Goal: Information Seeking & Learning: Learn about a topic

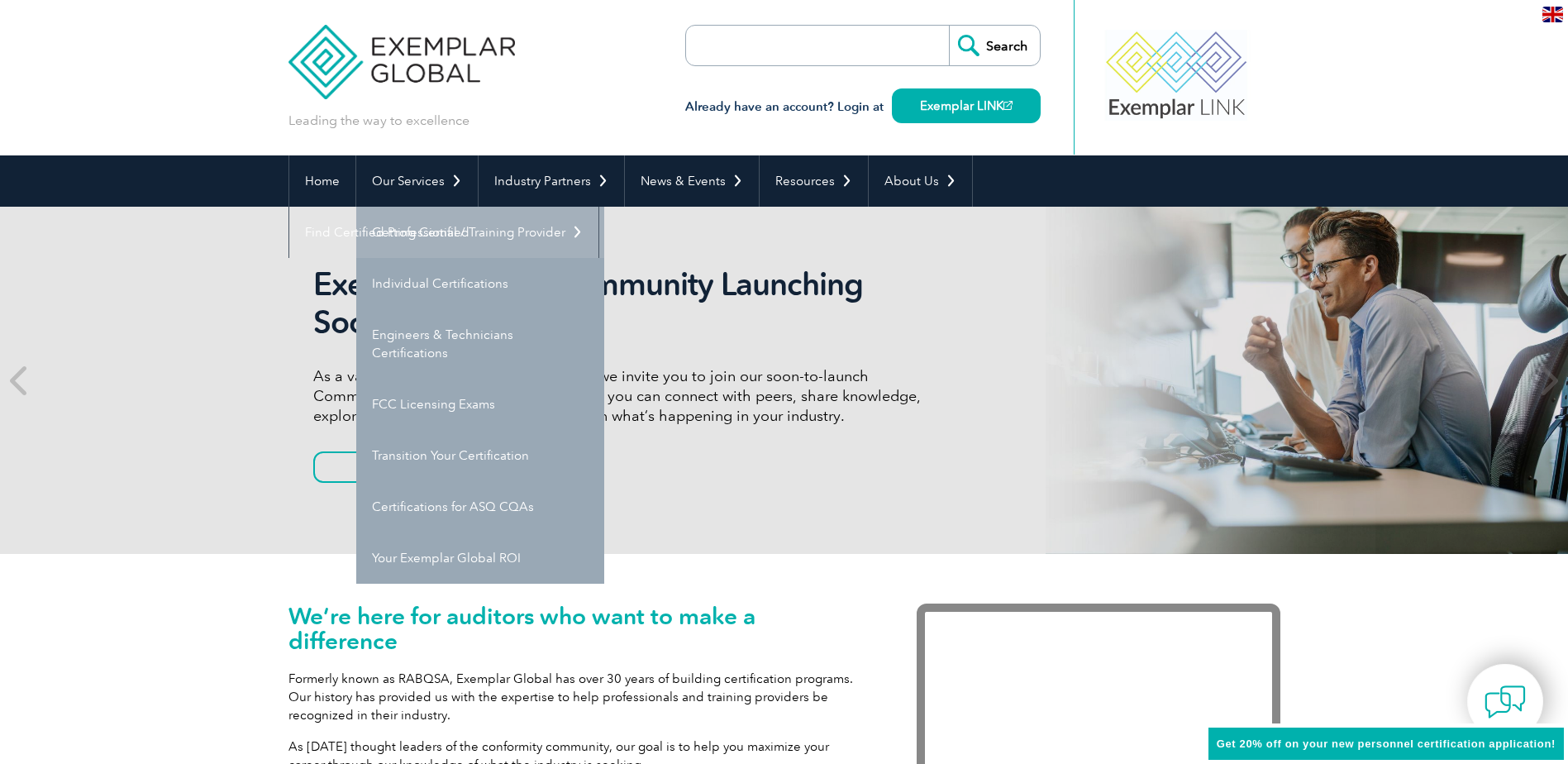
click at [438, 222] on link "Getting Certified" at bounding box center [479, 232] width 248 height 51
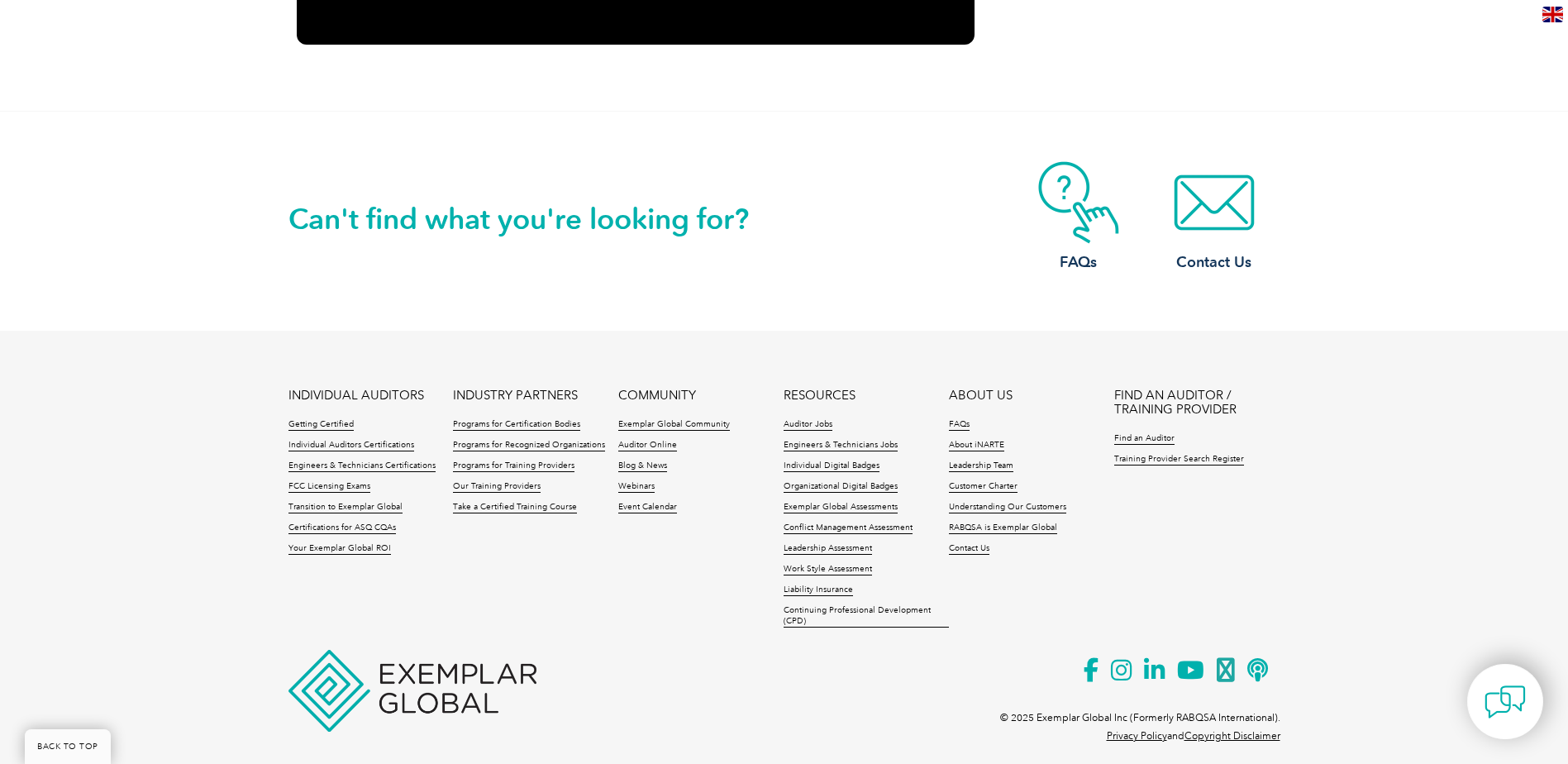
scroll to position [2532, 0]
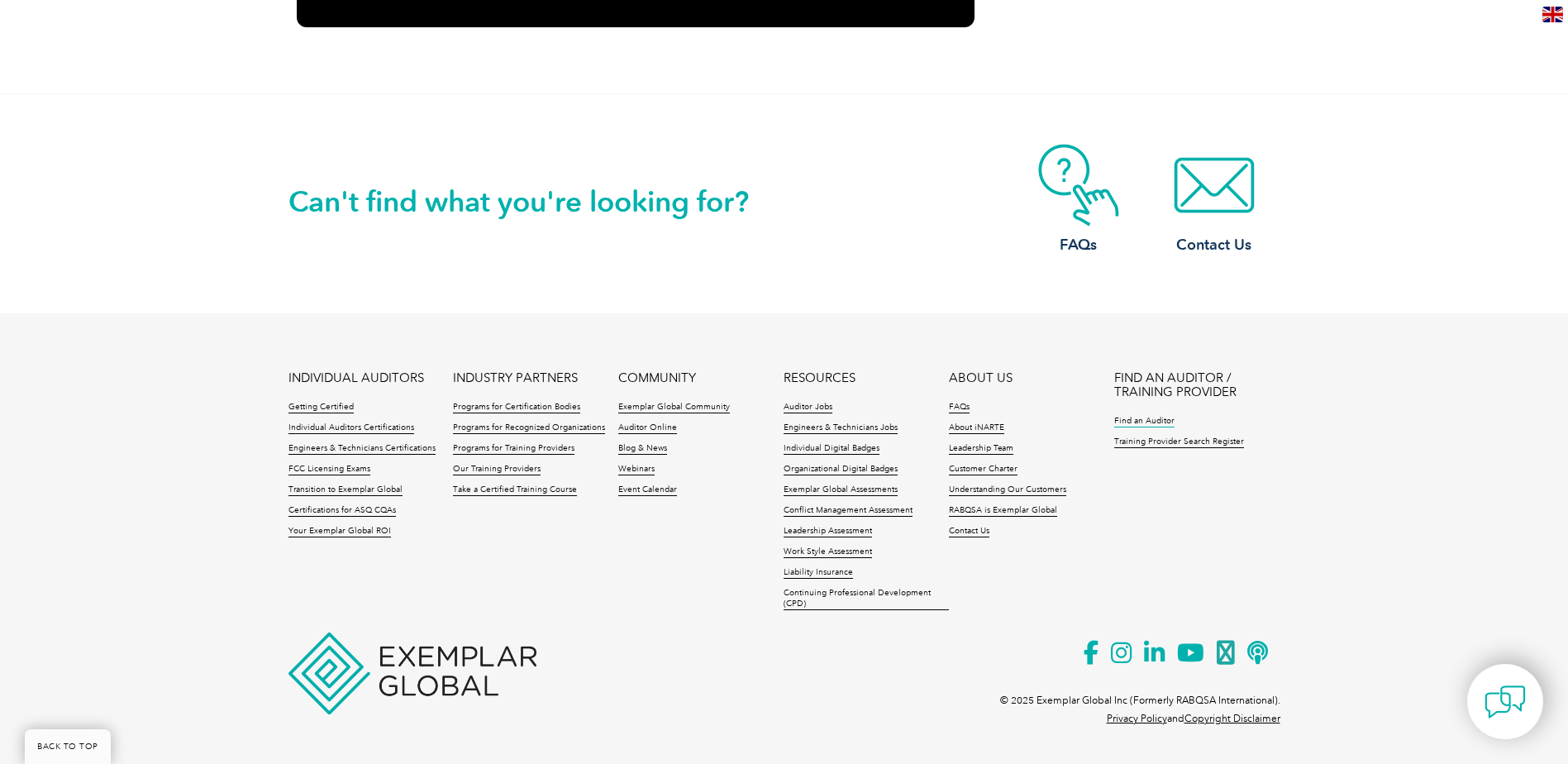
click at [1137, 424] on link "Find an Auditor" at bounding box center [1144, 421] width 60 height 11
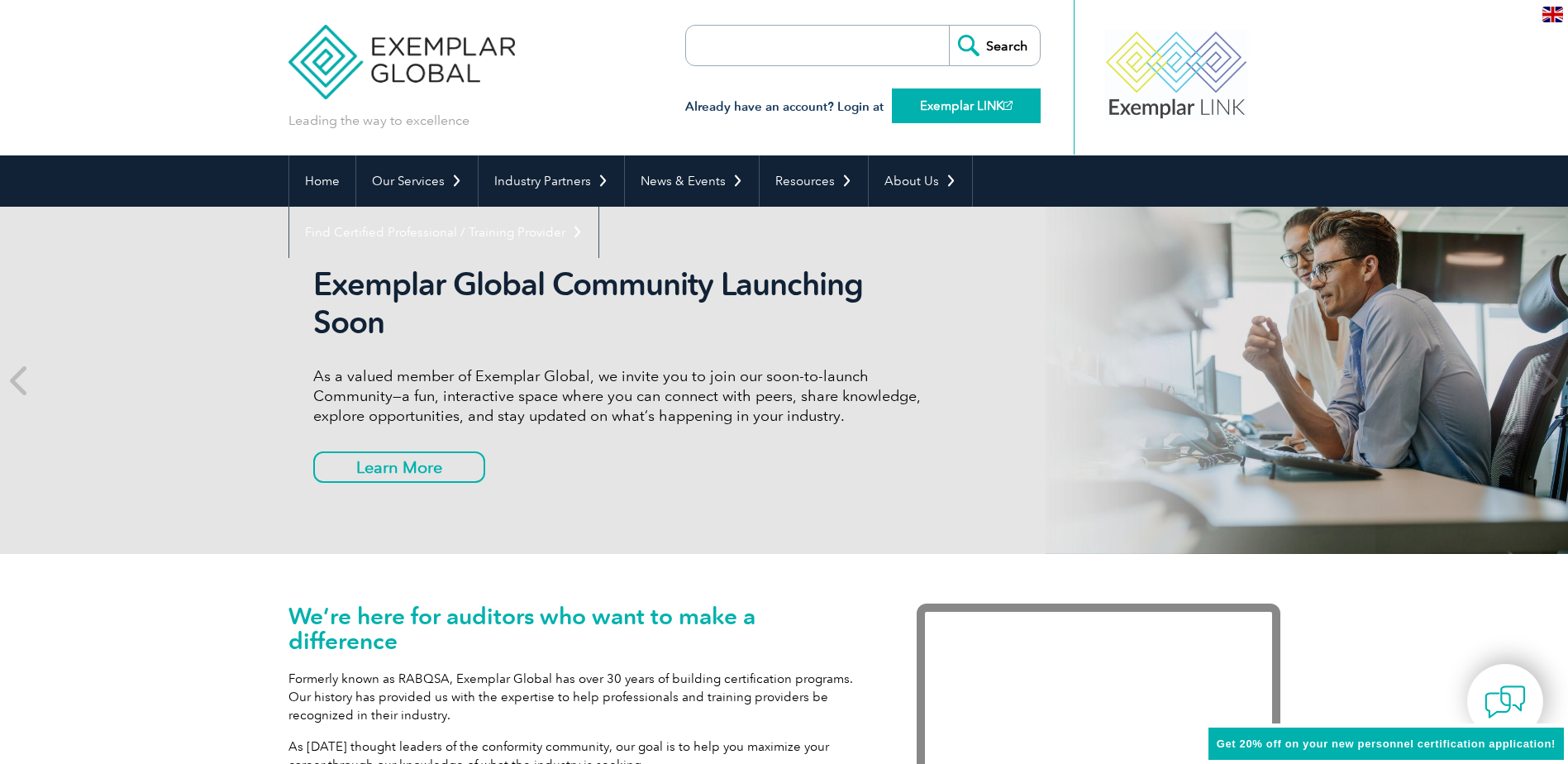
click at [916, 101] on link "Exemplar LINK" at bounding box center [966, 105] width 149 height 34
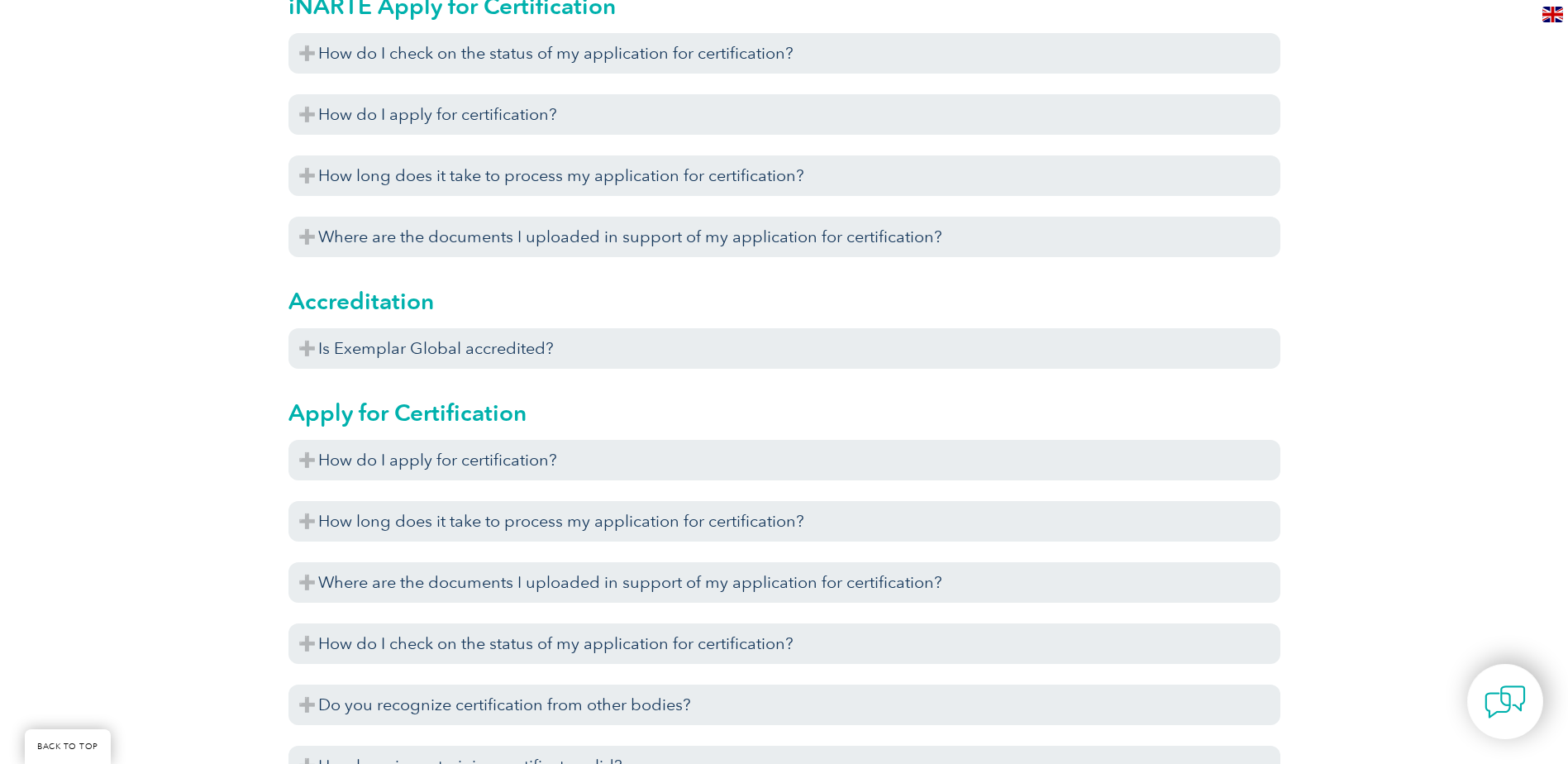
scroll to position [661, 0]
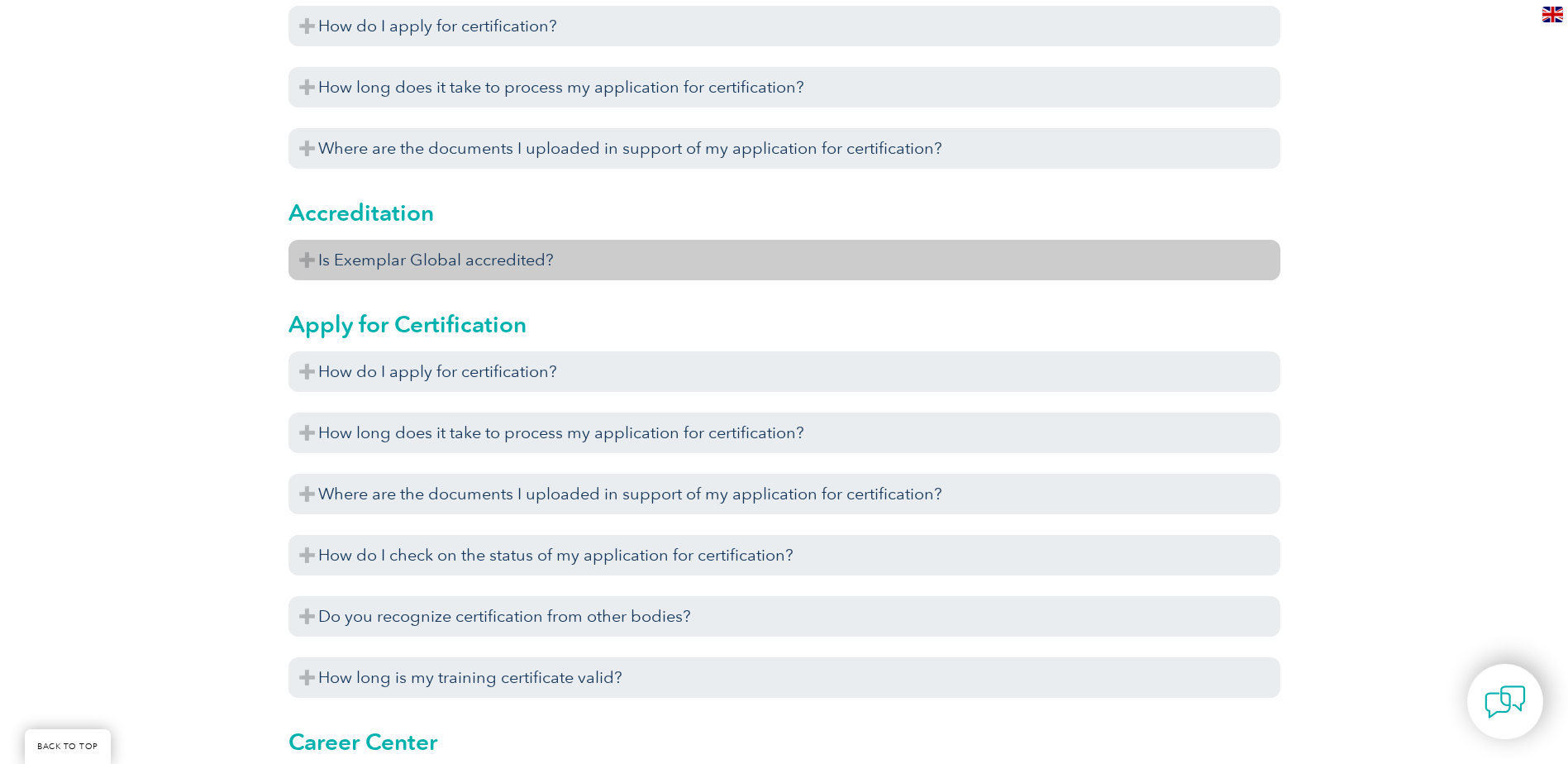
drag, startPoint x: 568, startPoint y: 235, endPoint x: 574, endPoint y: 263, distance: 28.6
click at [568, 235] on div "Accreditation Is Exemplar Global accredited? Exemplar Global is accredited unde…" at bounding box center [784, 232] width 992 height 111
click at [574, 268] on h3 "Is Exemplar Global accredited?" at bounding box center [784, 260] width 992 height 40
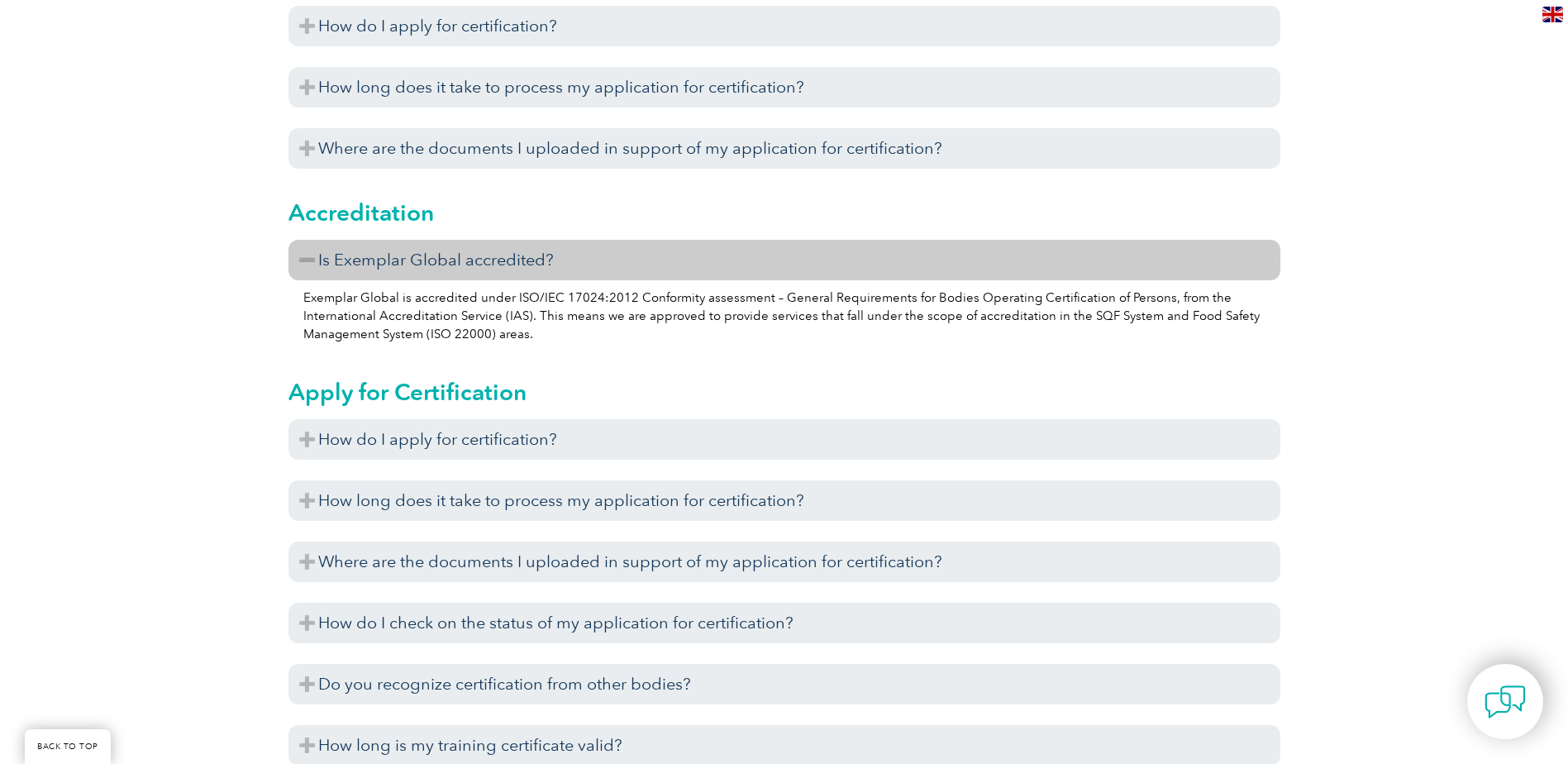
click at [585, 251] on h3 "Is Exemplar Global accredited?" at bounding box center [784, 260] width 992 height 40
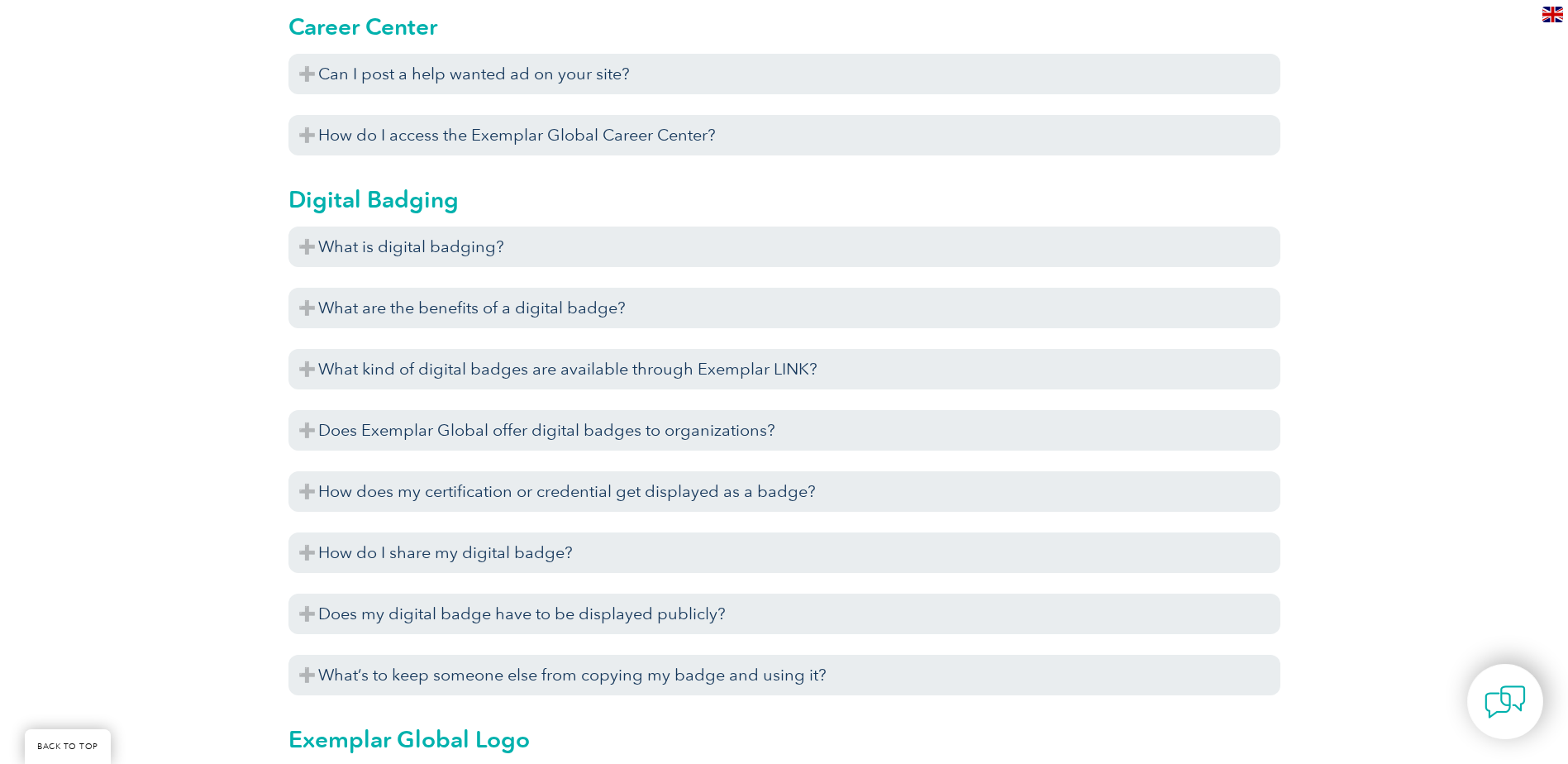
scroll to position [1405, 0]
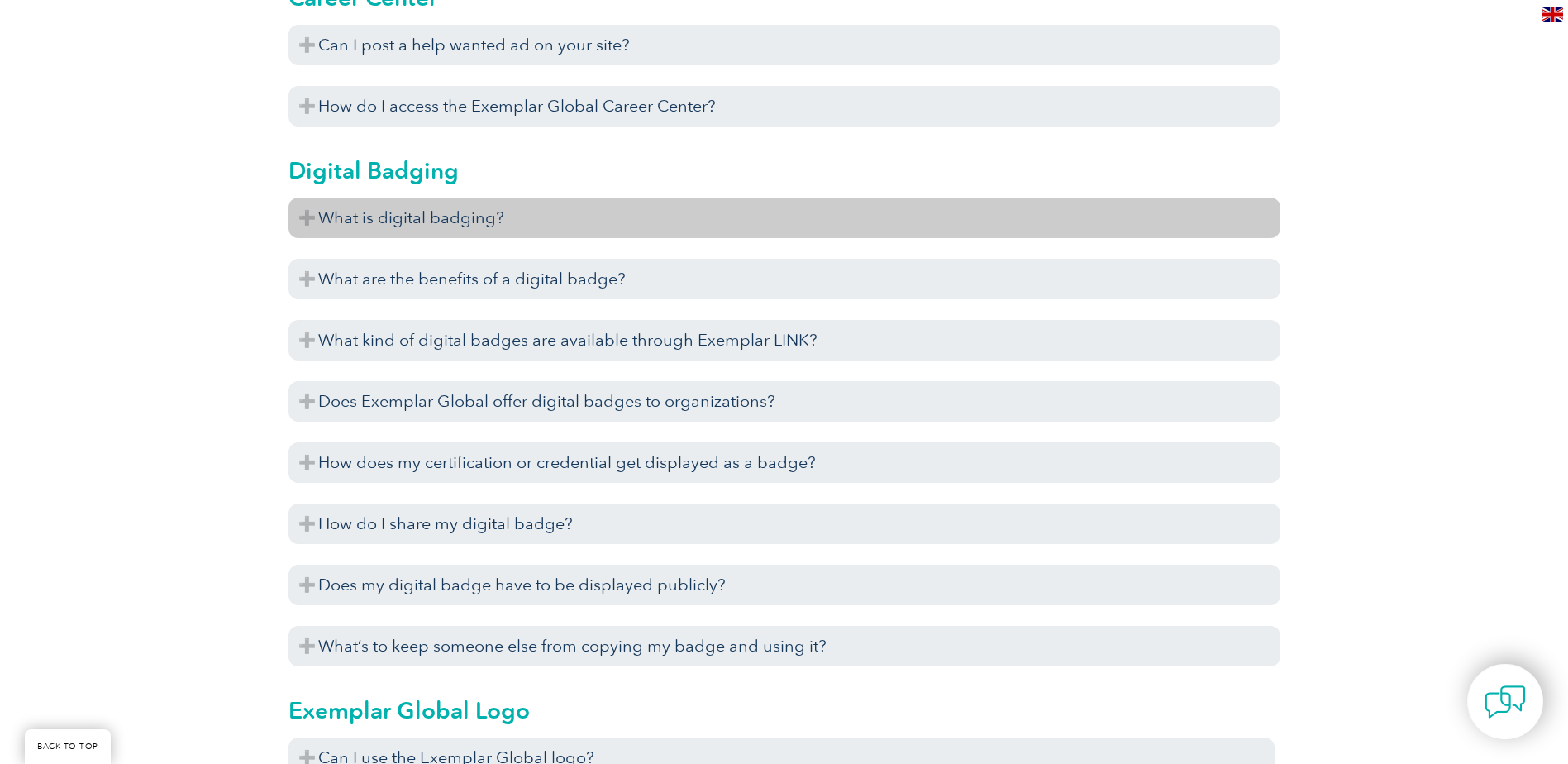
click at [598, 224] on h3 "What is digital badging?" at bounding box center [784, 217] width 992 height 40
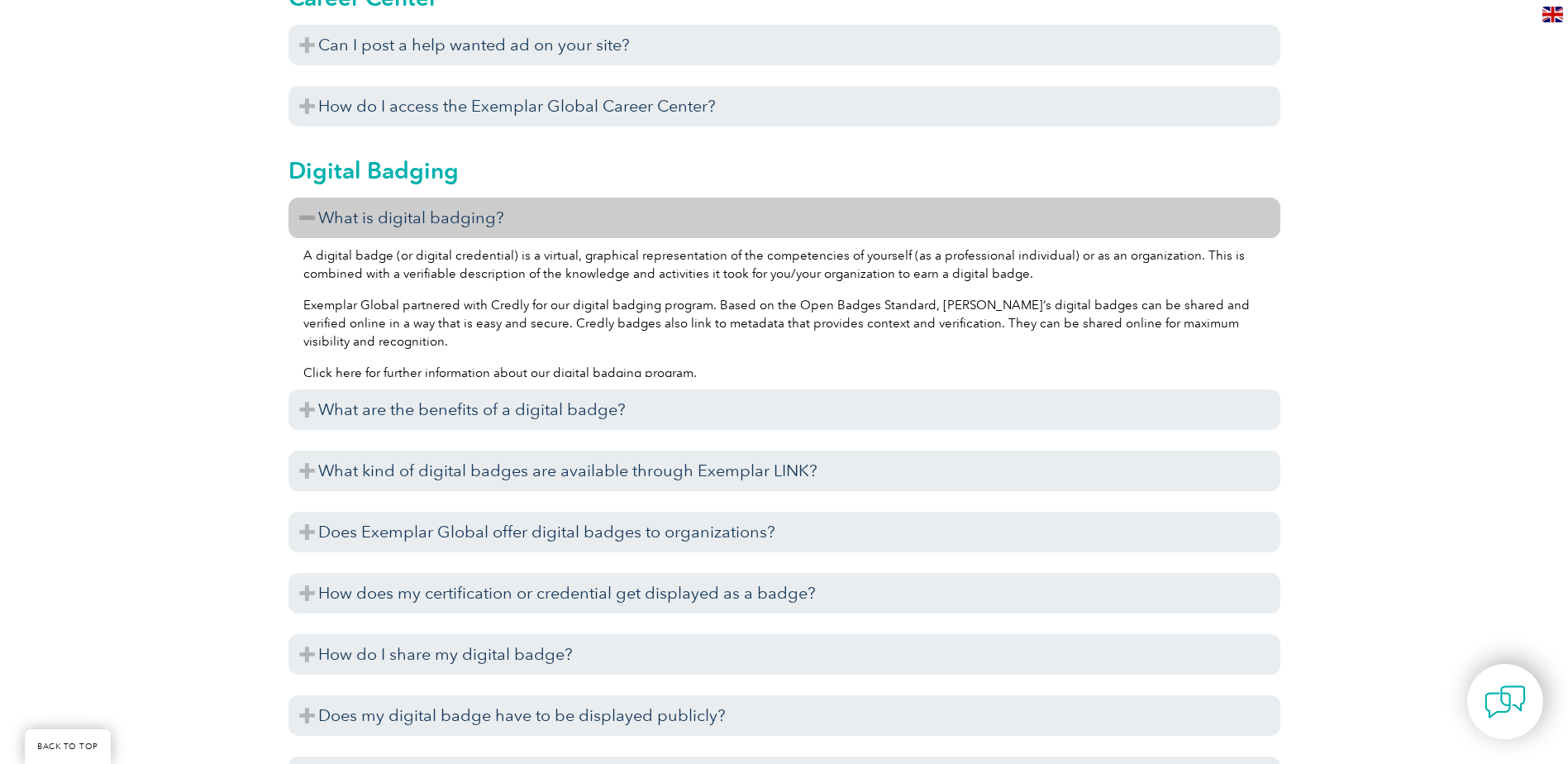
click at [596, 223] on h3 "What is digital badging?" at bounding box center [784, 217] width 992 height 40
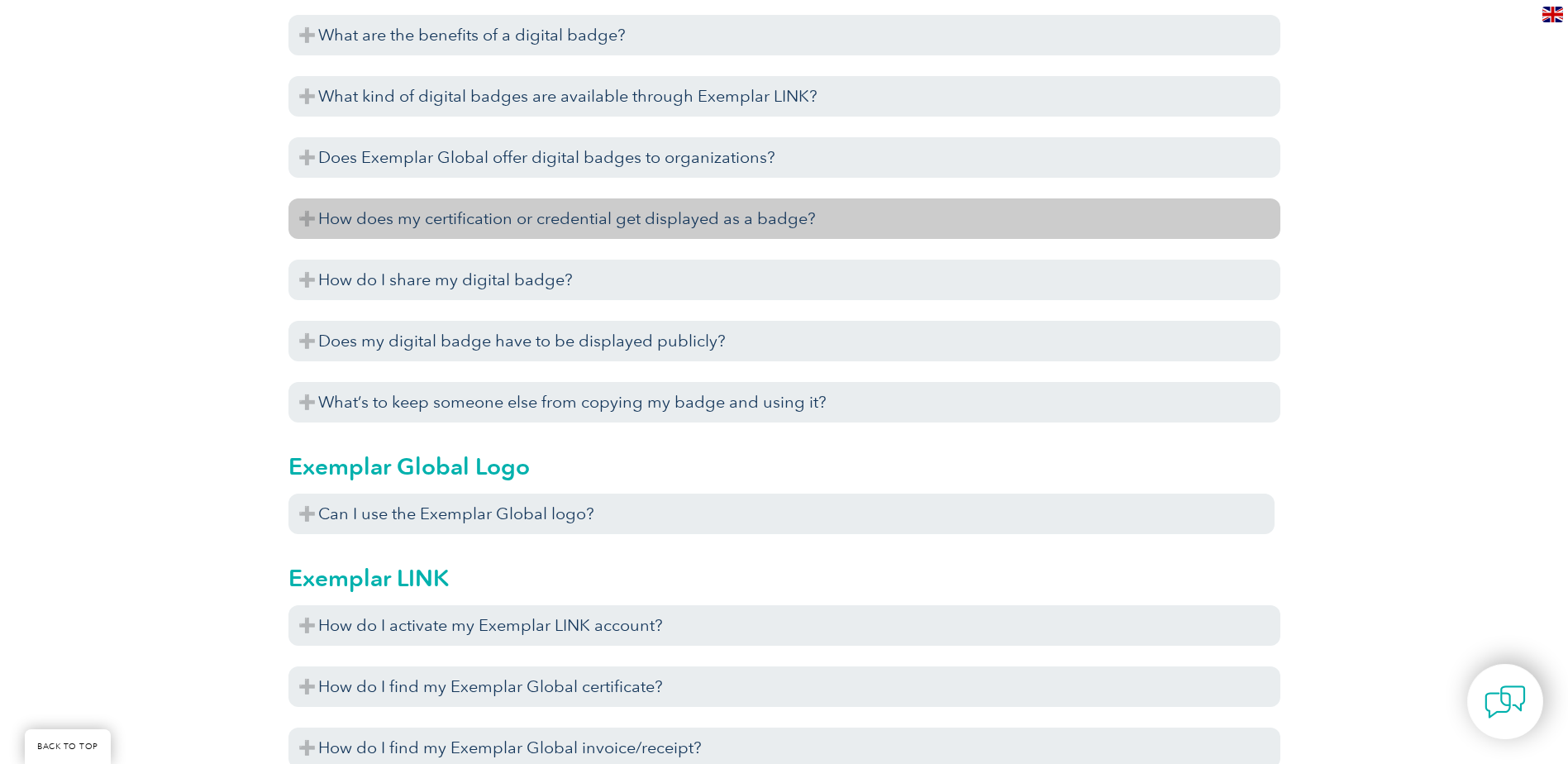
scroll to position [1653, 0]
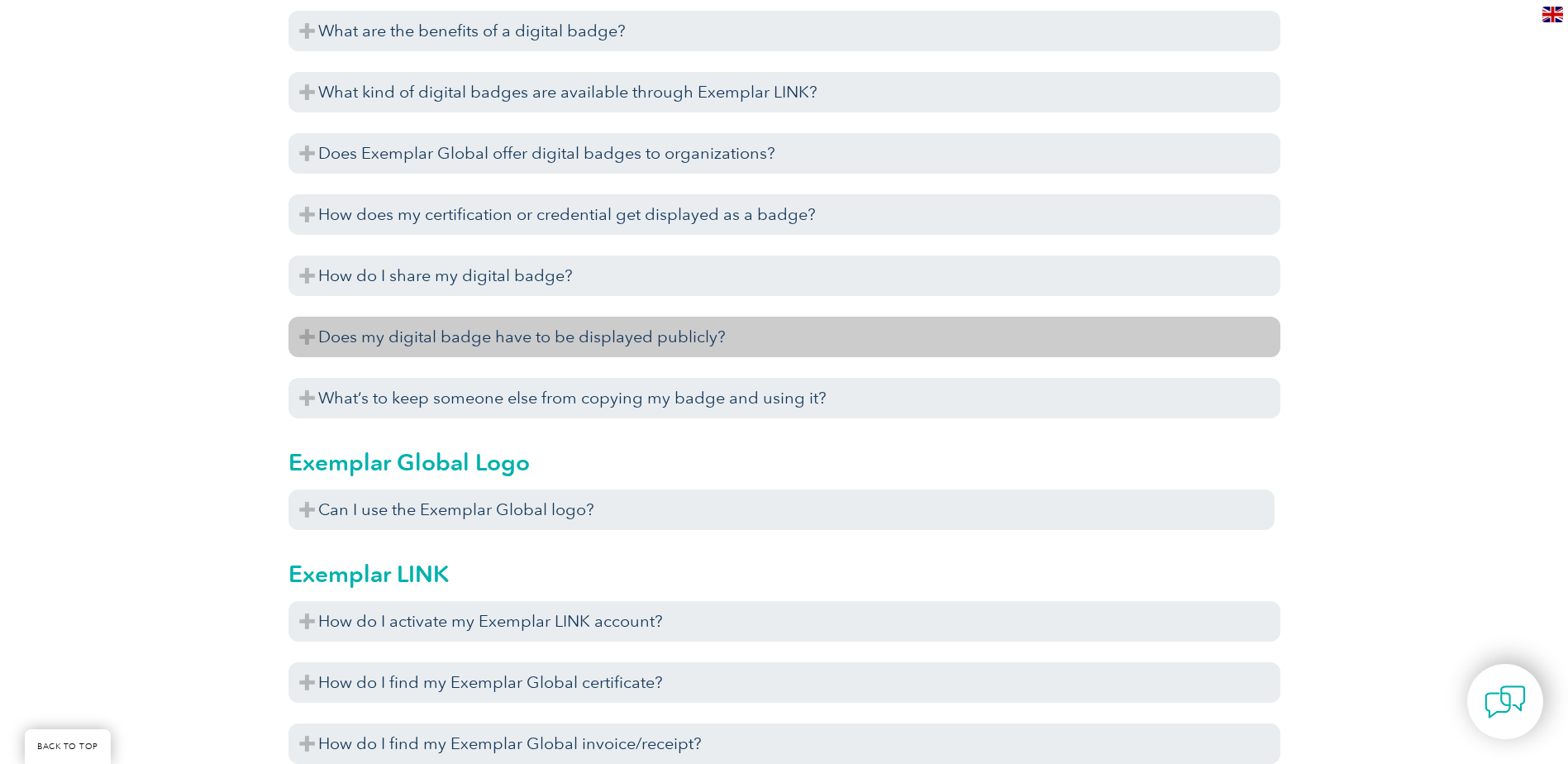
click at [611, 340] on h3 "Does my digital badge have to be displayed publicly?" at bounding box center [784, 336] width 992 height 40
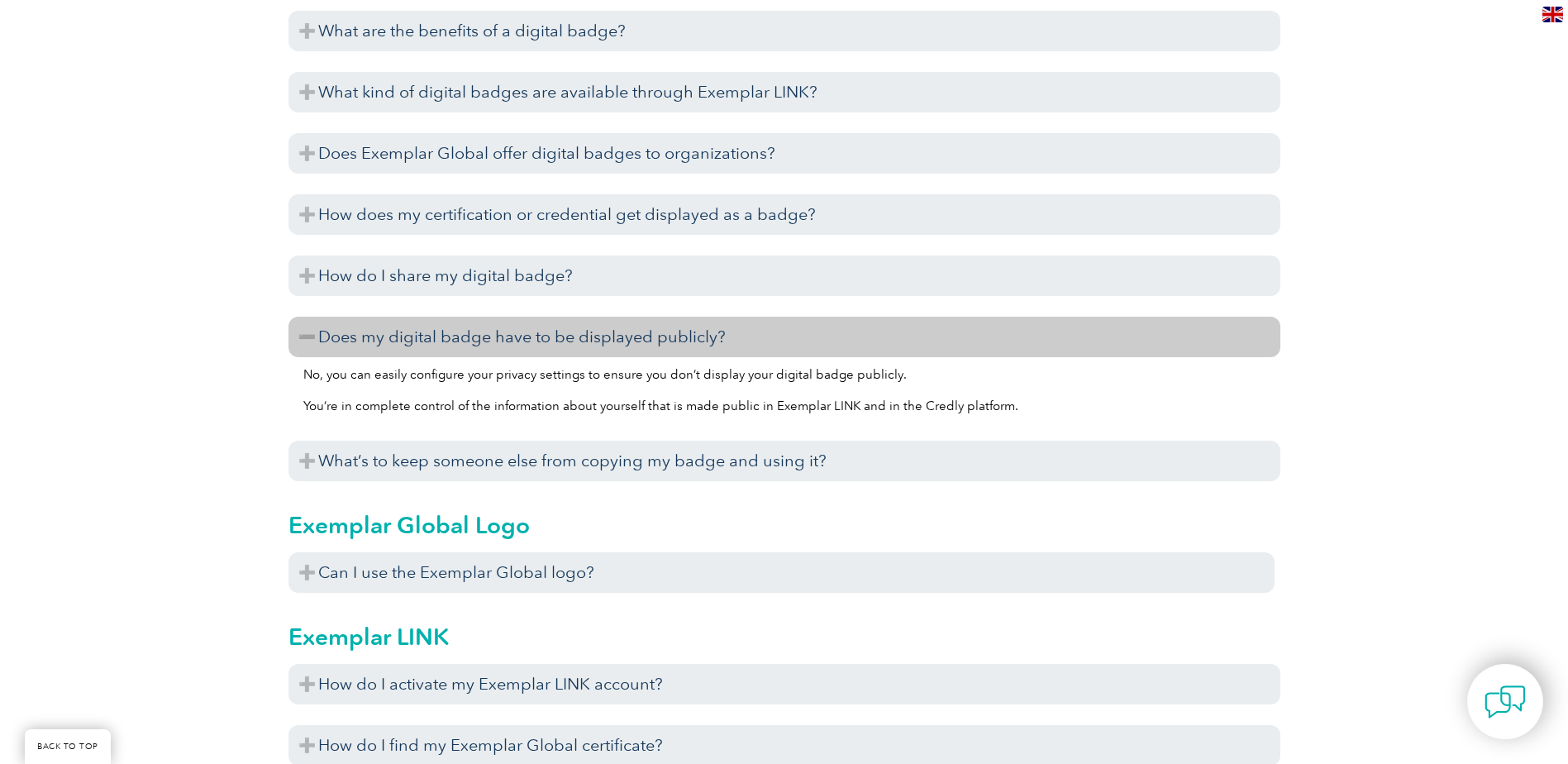
click at [610, 340] on h3 "Does my digital badge have to be displayed publicly?" at bounding box center [784, 336] width 992 height 40
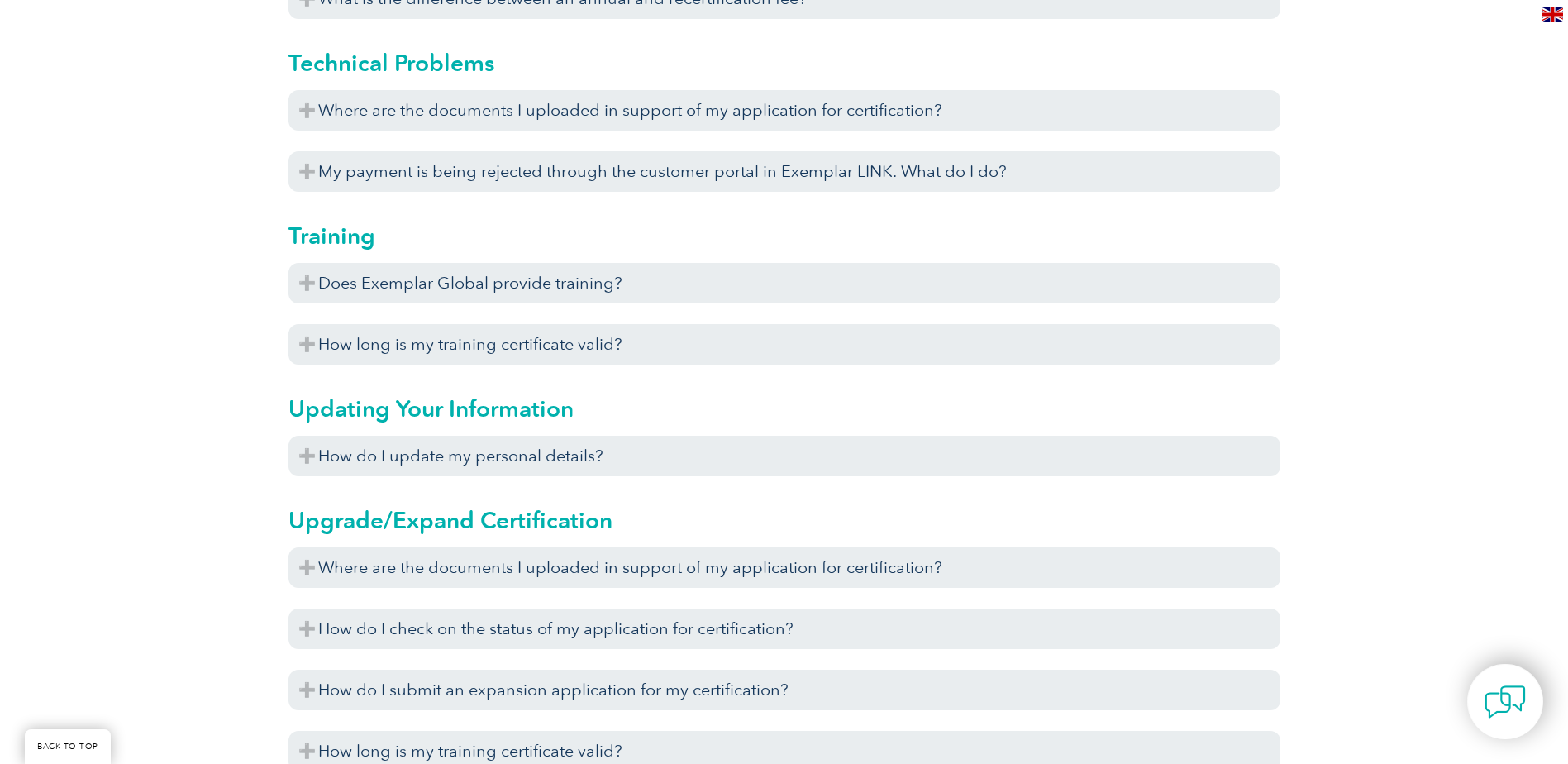
scroll to position [5621, 0]
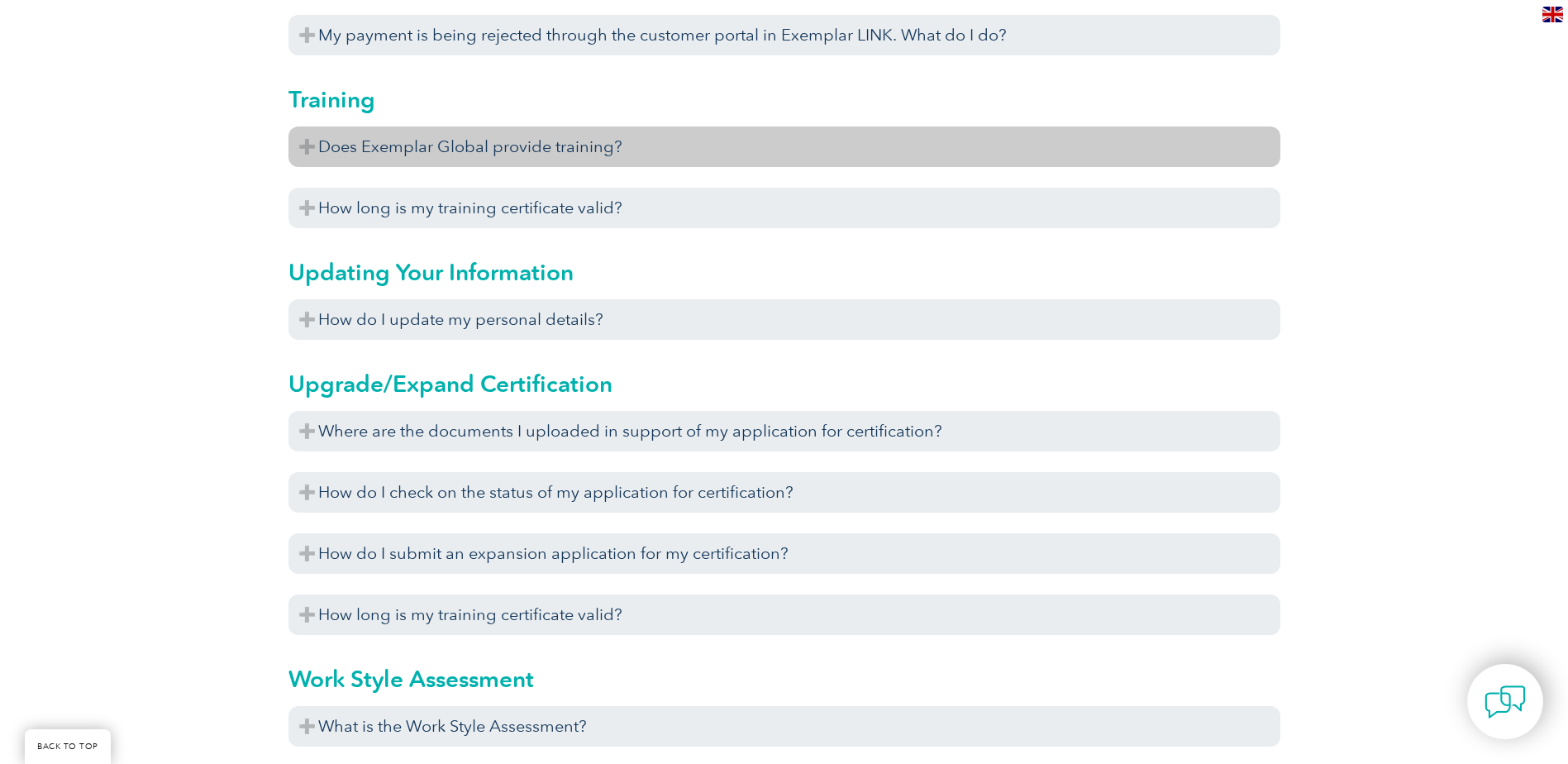
click at [578, 147] on h3 "Does Exemplar Global provide training?" at bounding box center [784, 146] width 992 height 40
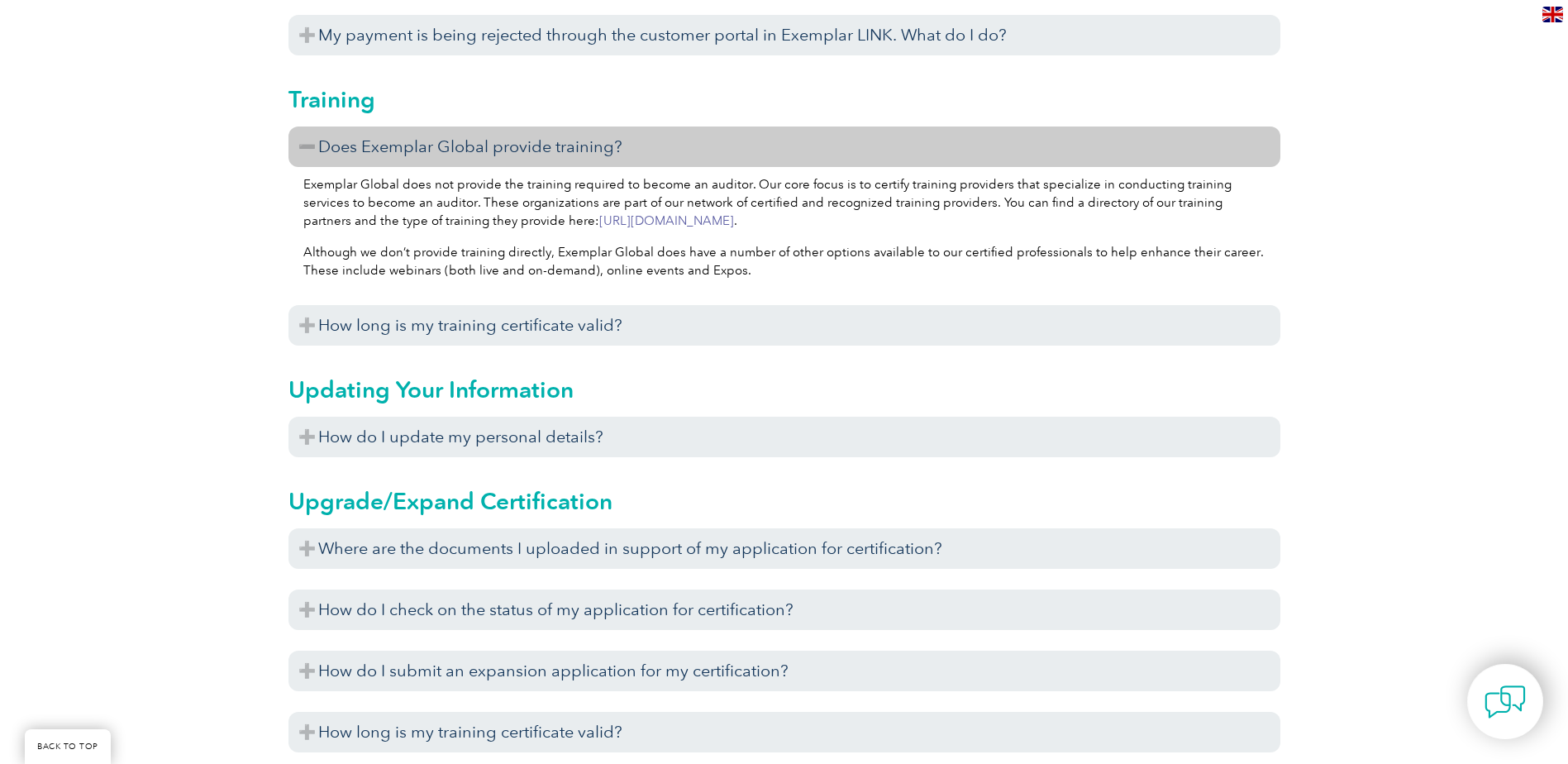
click at [574, 149] on h3 "Does Exemplar Global provide training?" at bounding box center [784, 146] width 992 height 40
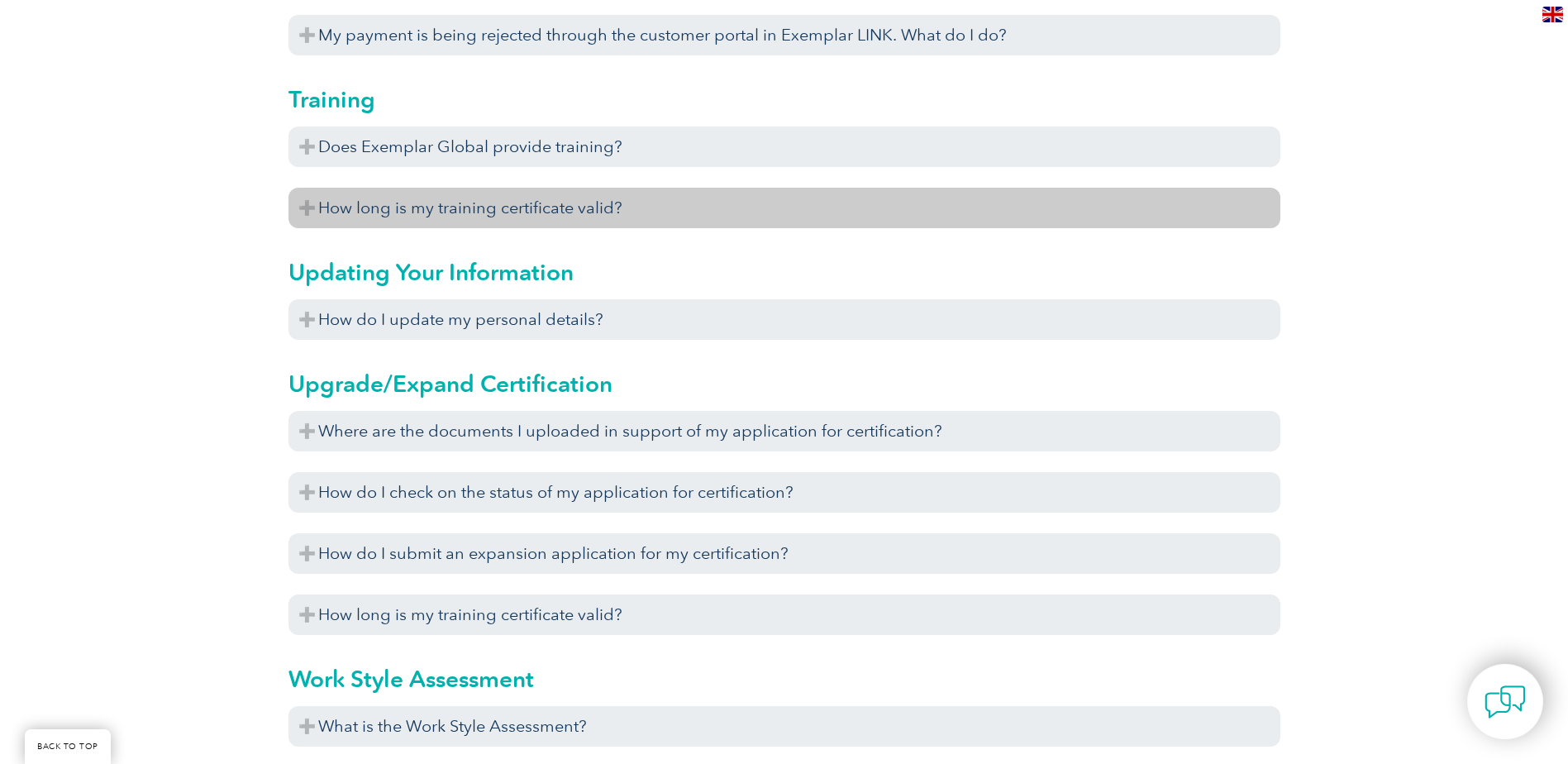
click at [571, 204] on h3 "How long is my training certificate valid?" at bounding box center [784, 208] width 992 height 40
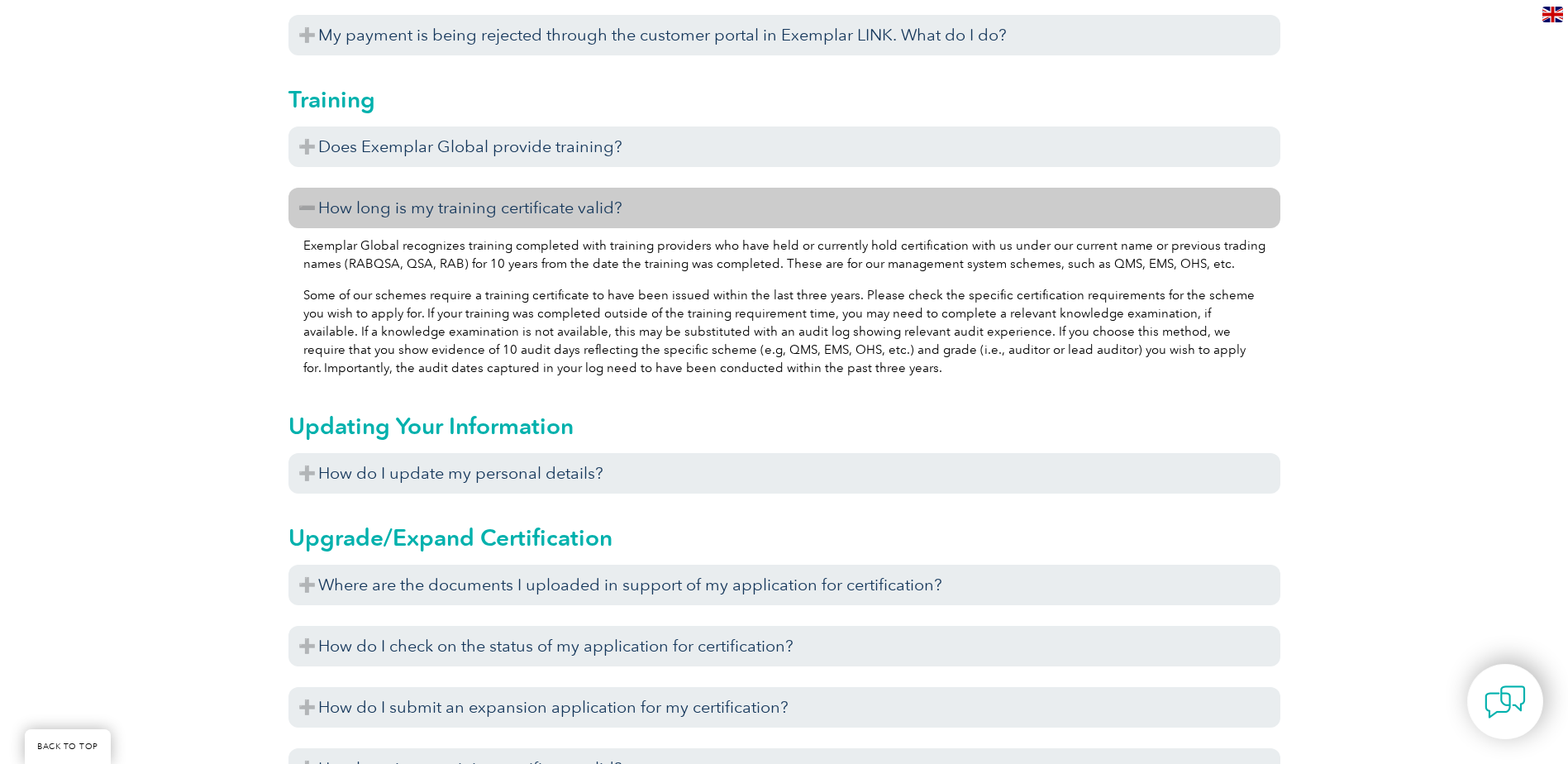
click at [571, 204] on h3 "How long is my training certificate valid?" at bounding box center [784, 208] width 992 height 40
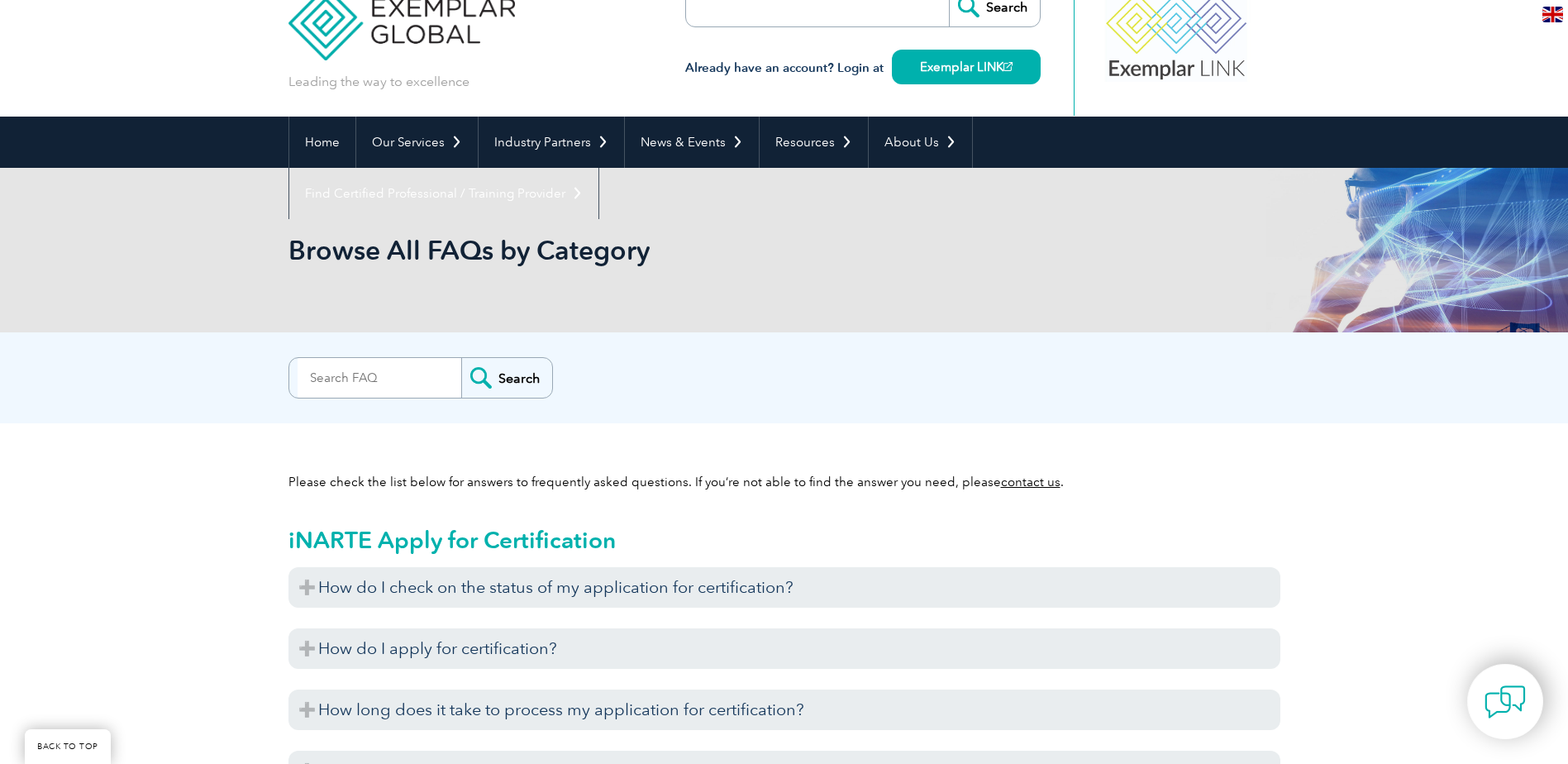
scroll to position [0, 0]
